Goal: Transaction & Acquisition: Purchase product/service

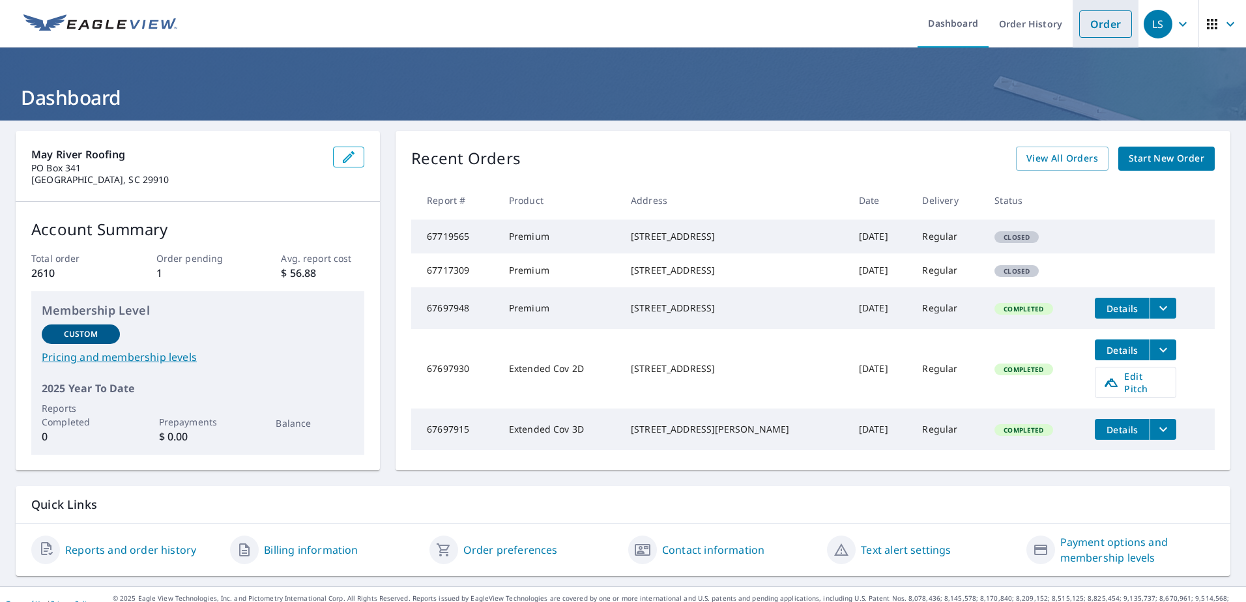
click at [1079, 21] on link "Order" at bounding box center [1105, 23] width 53 height 27
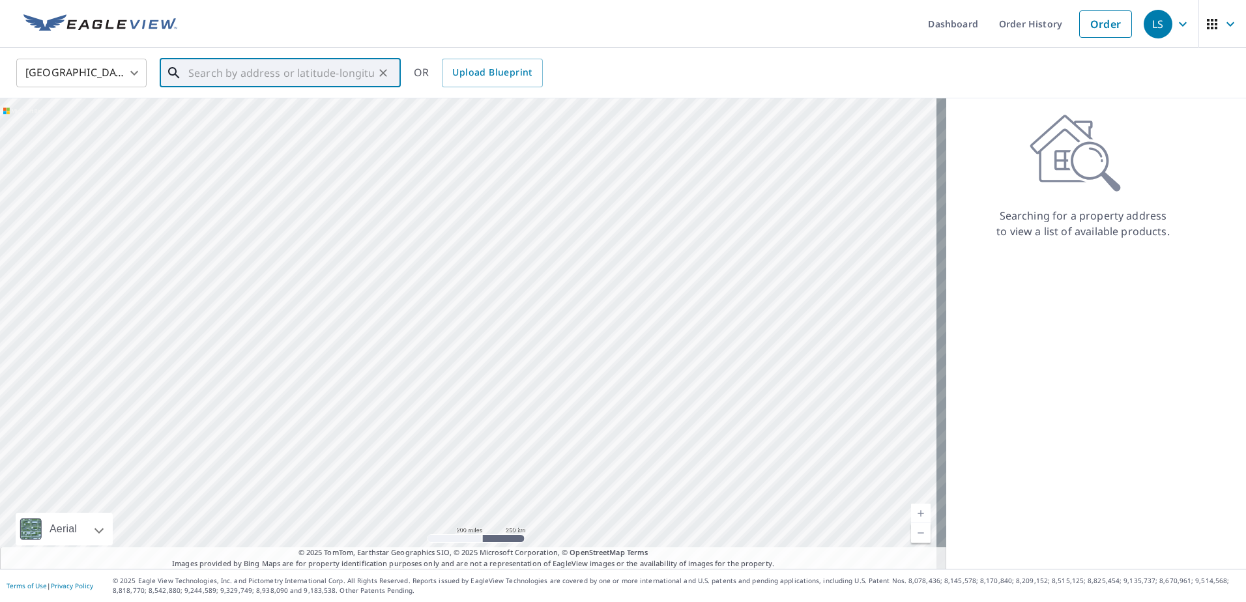
click at [285, 77] on input "text" at bounding box center [281, 73] width 186 height 37
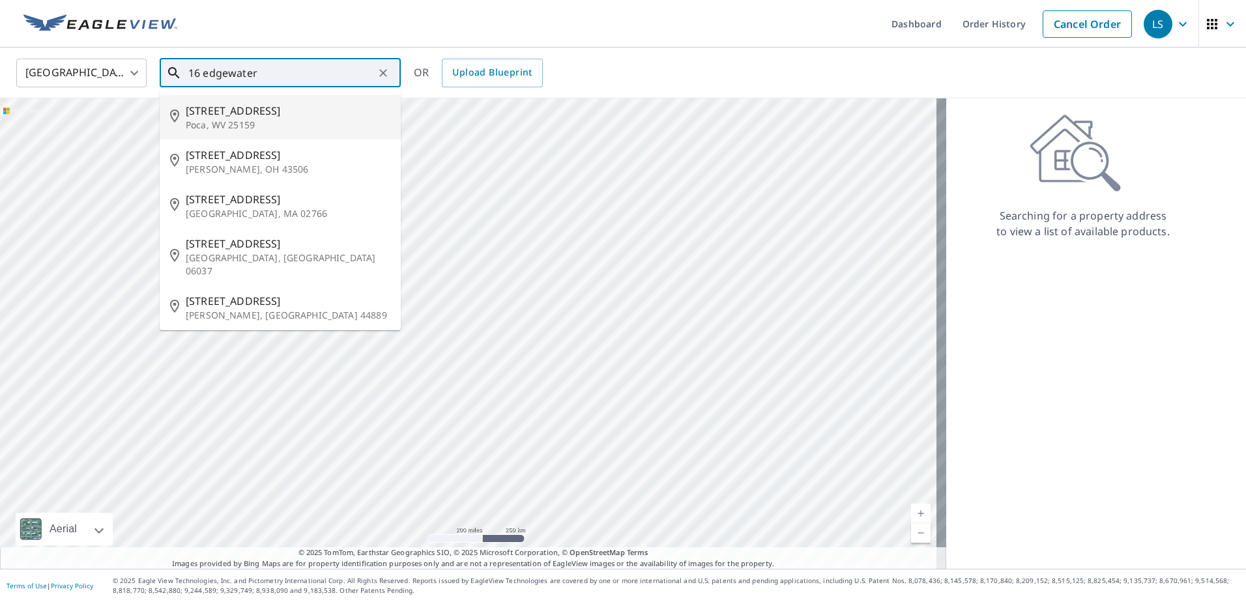
drag, startPoint x: 272, startPoint y: 80, endPoint x: 237, endPoint y: 76, distance: 34.8
click at [237, 76] on input "16 edgewater" at bounding box center [281, 73] width 186 height 37
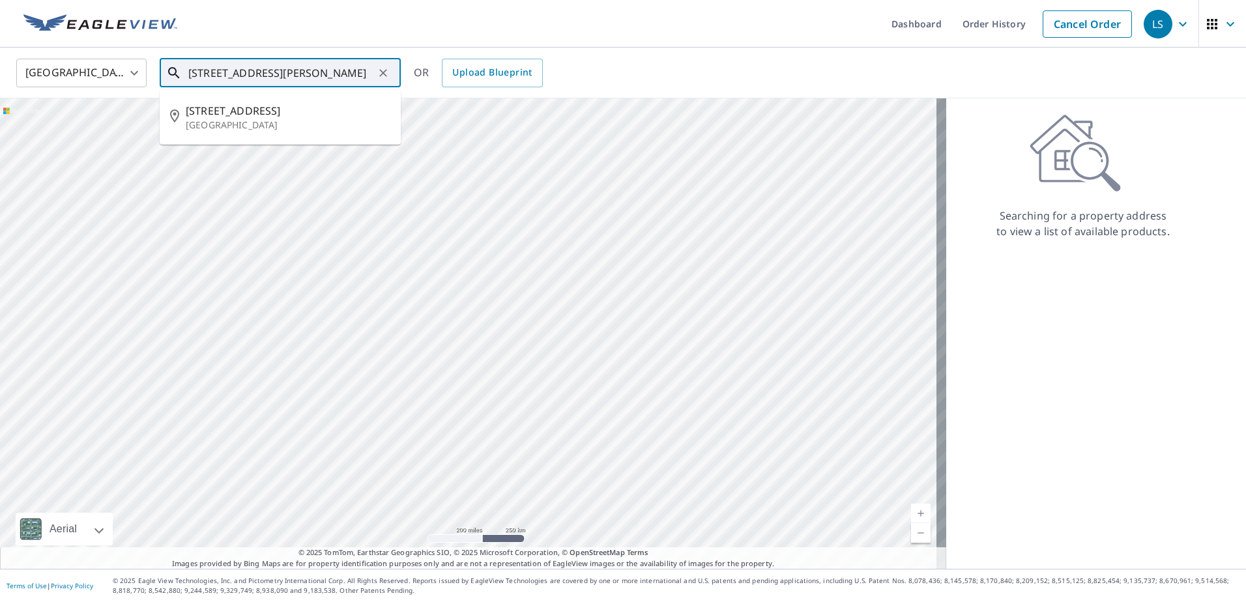
click at [260, 125] on p "[GEOGRAPHIC_DATA]" at bounding box center [288, 125] width 205 height 13
type input "[STREET_ADDRESS]"
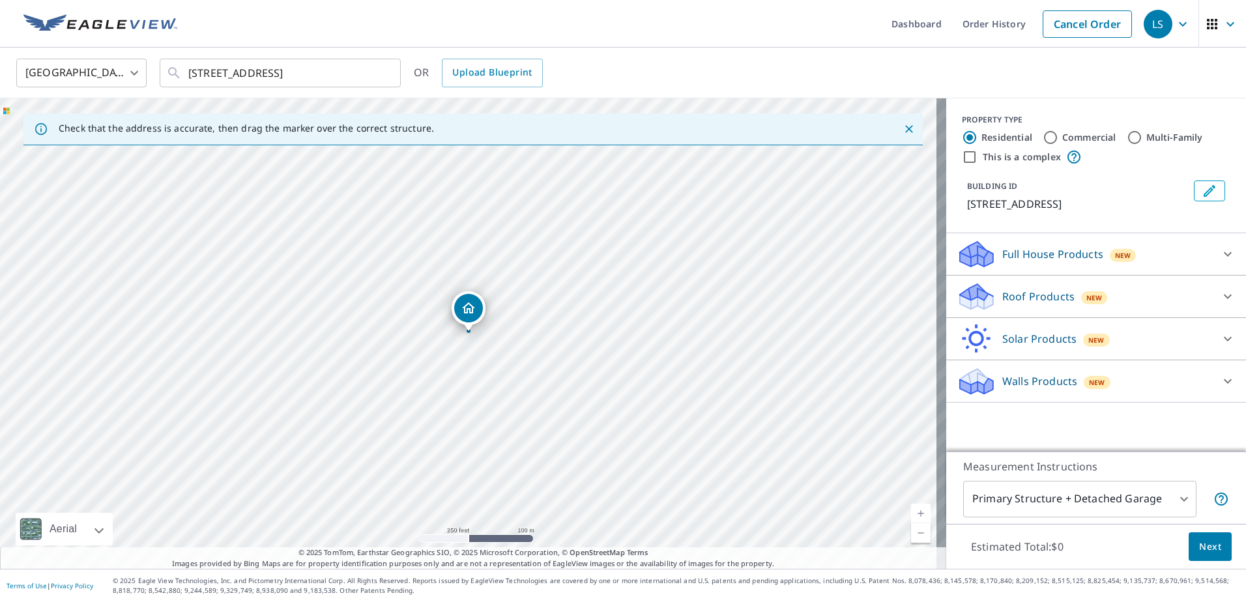
click at [1049, 304] on p "Roof Products" at bounding box center [1039, 297] width 72 height 16
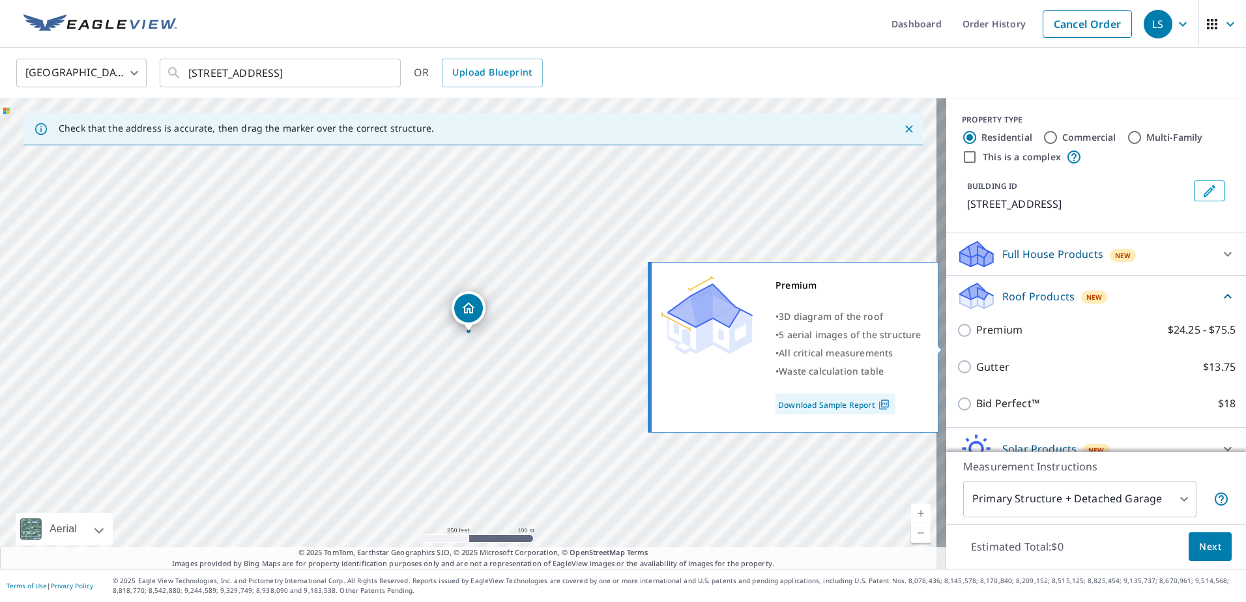
click at [981, 338] on p "Premium" at bounding box center [999, 330] width 46 height 16
click at [976, 338] on input "Premium $24.25 - $75.5" at bounding box center [967, 331] width 20 height 16
checkbox input "true"
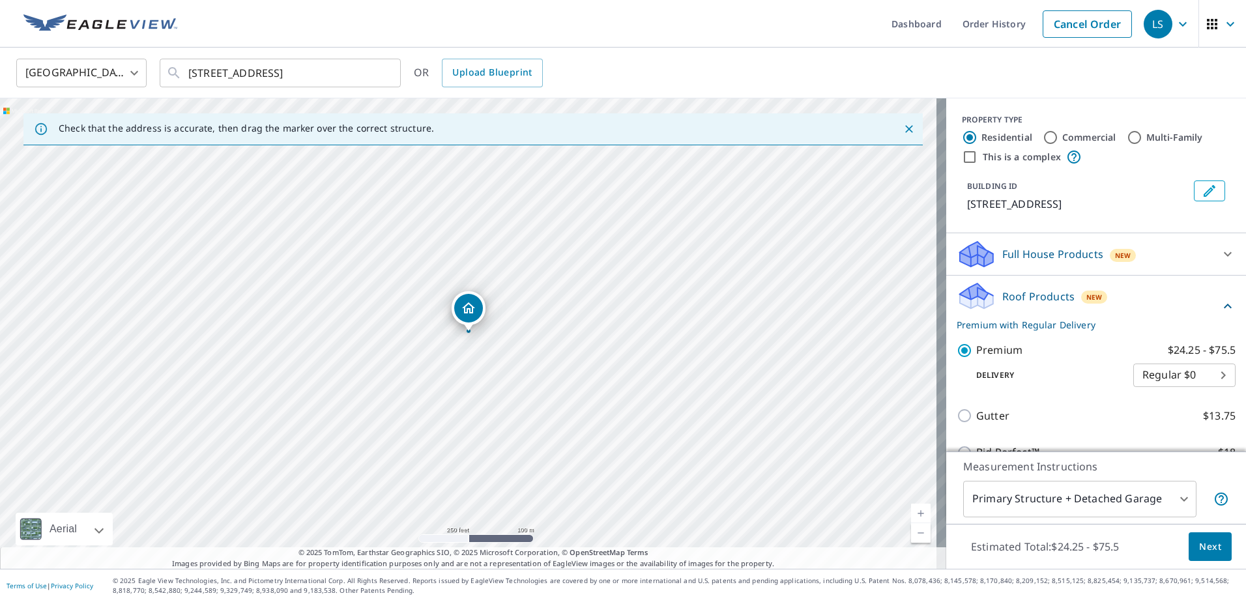
click at [1216, 548] on button "Next" at bounding box center [1210, 547] width 43 height 29
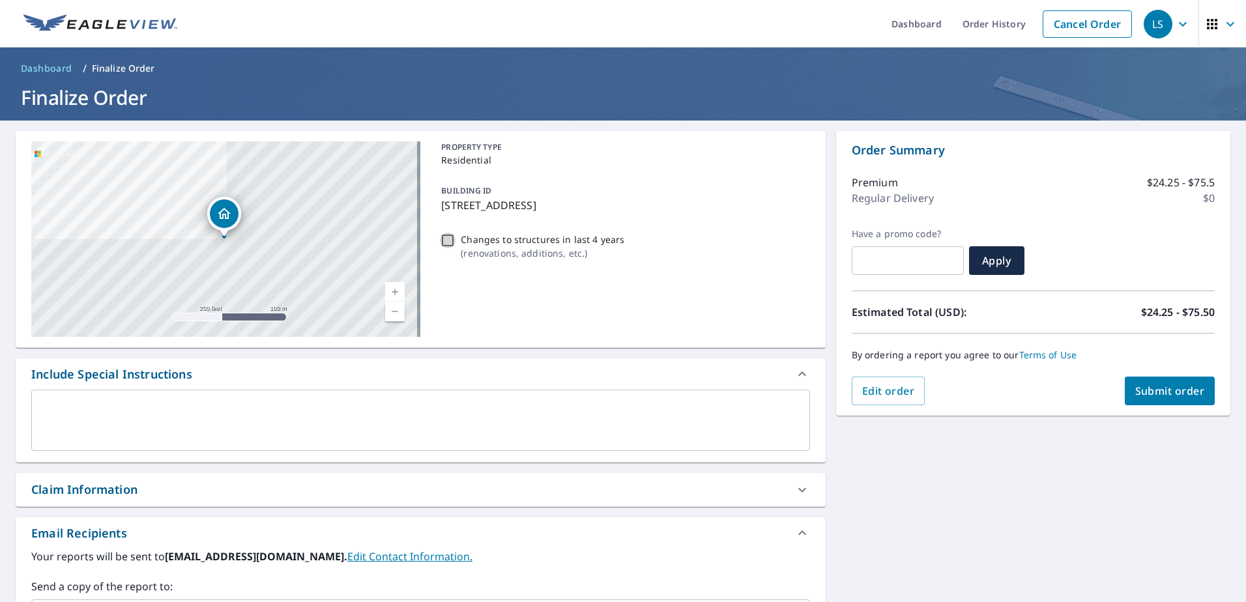
click at [447, 241] on input "Changes to structures in last 4 years ( renovations, additions, etc. )" at bounding box center [448, 241] width 16 height 16
checkbox input "true"
click at [1149, 391] on span "Submit order" at bounding box center [1171, 391] width 70 height 14
